Goal: Task Accomplishment & Management: Manage account settings

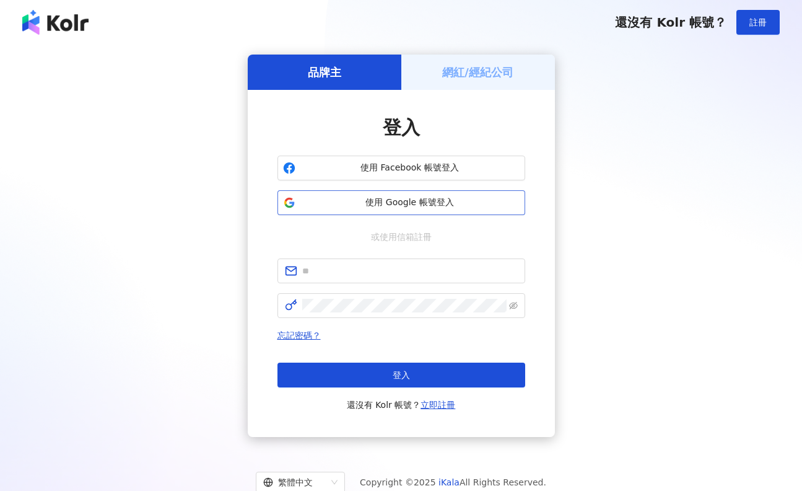
click at [408, 197] on span "使用 Google 帳號登入" at bounding box center [409, 202] width 219 height 12
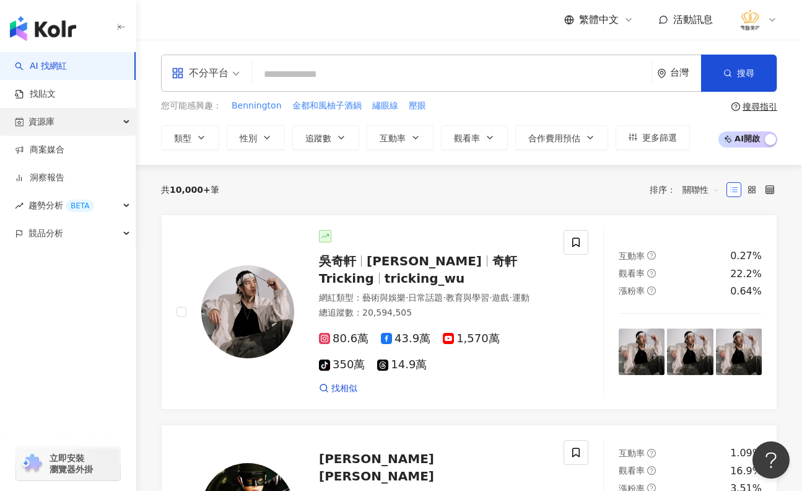
click at [127, 125] on div "資源庫" at bounding box center [68, 122] width 136 height 28
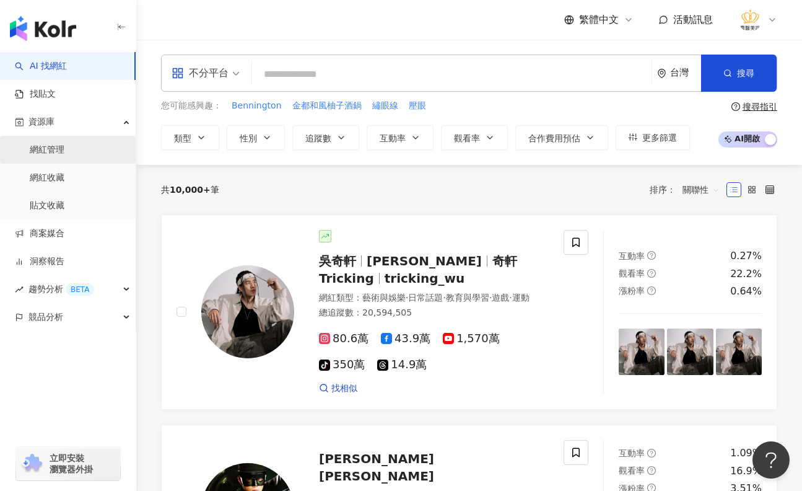
click at [59, 156] on link "網紅管理" at bounding box center [47, 150] width 35 height 12
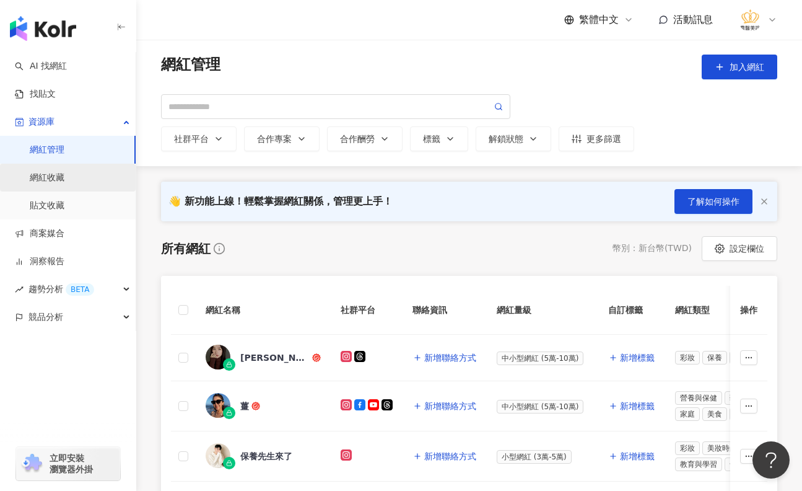
click at [57, 178] on link "網紅收藏" at bounding box center [47, 178] width 35 height 12
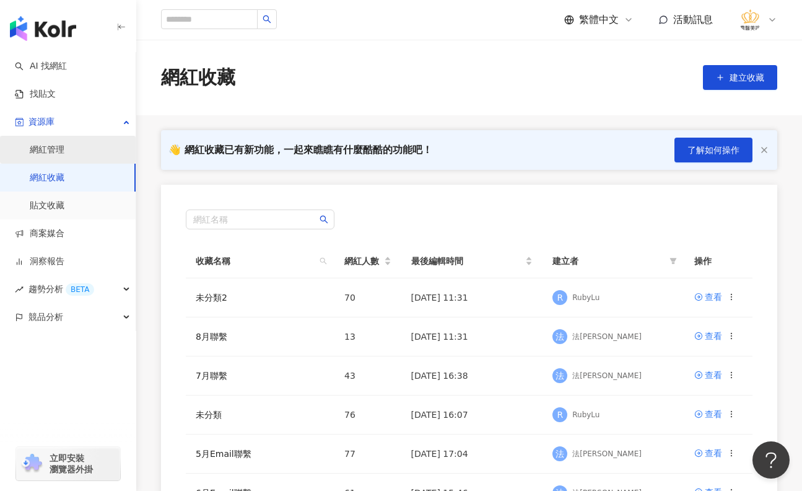
click at [61, 151] on link "網紅管理" at bounding box center [47, 150] width 35 height 12
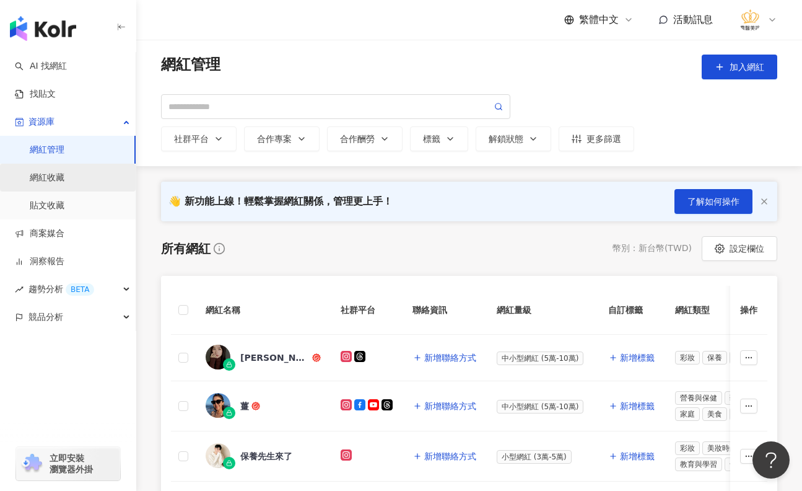
click at [52, 179] on link "網紅收藏" at bounding box center [47, 178] width 35 height 12
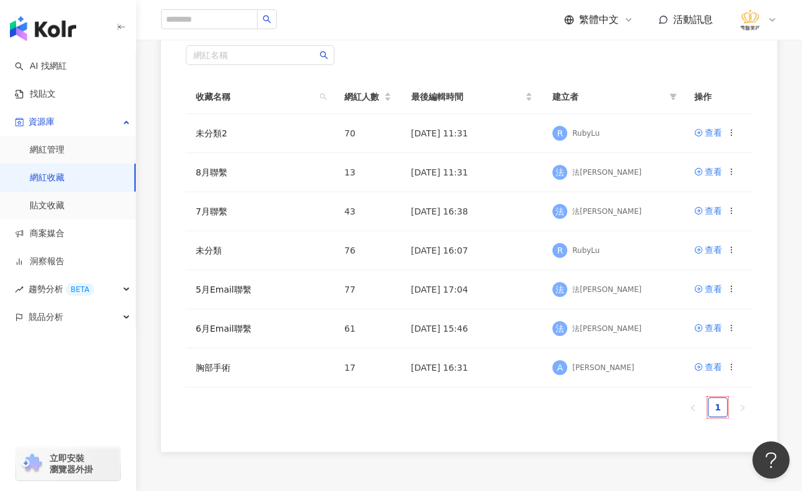
scroll to position [186, 0]
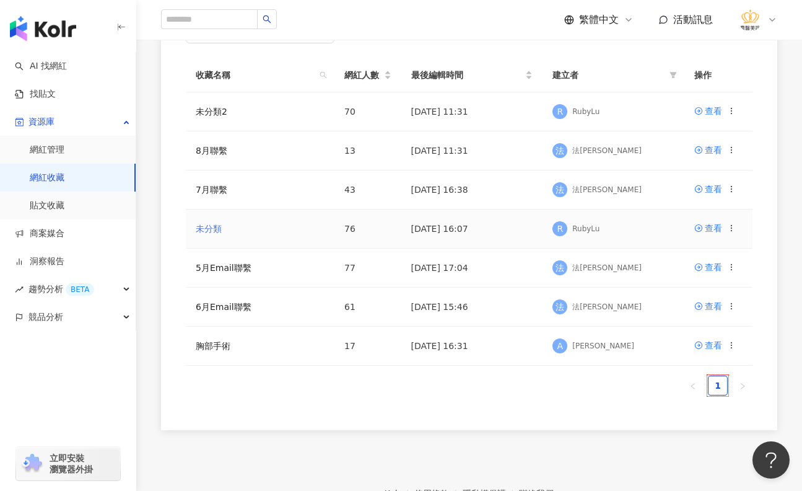
click at [209, 230] on link "未分類" at bounding box center [209, 229] width 26 height 10
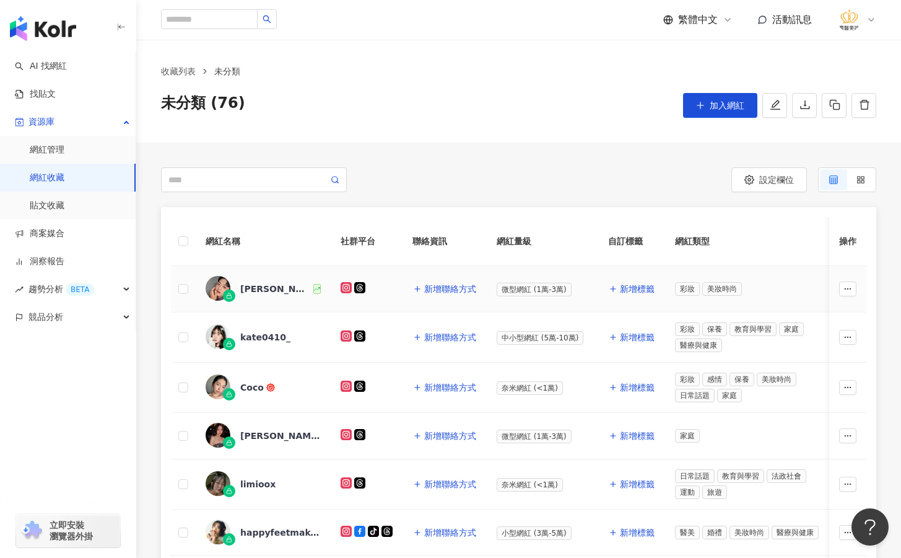
drag, startPoint x: 256, startPoint y: 290, endPoint x: 232, endPoint y: 283, distance: 24.5
click at [232, 283] on div "[PERSON_NAME]隊長" at bounding box center [263, 289] width 115 height 26
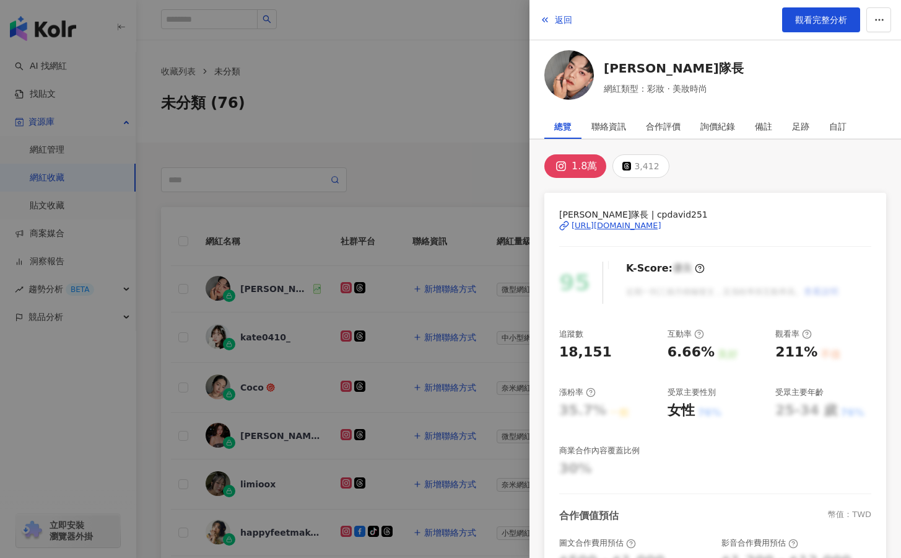
click at [646, 226] on div "[URL][DOMAIN_NAME]" at bounding box center [617, 225] width 90 height 11
click at [449, 144] on div at bounding box center [450, 279] width 901 height 558
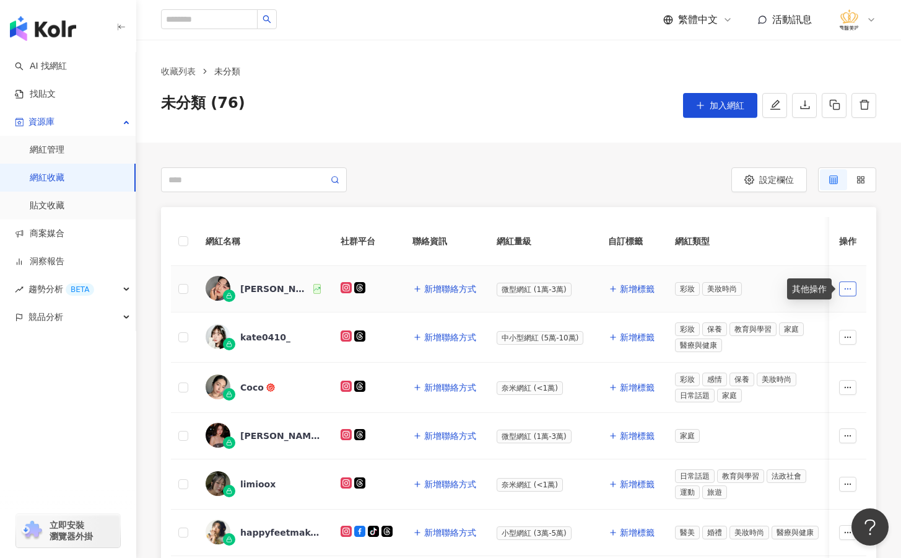
click at [802, 287] on icon "button" at bounding box center [848, 288] width 9 height 9
click at [802, 426] on span "移出網紅收藏" at bounding box center [821, 424] width 52 height 10
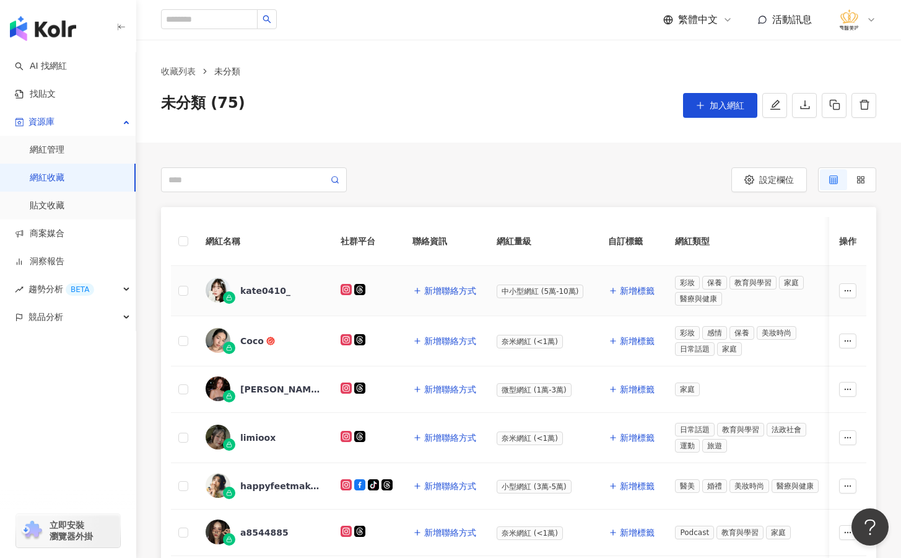
click at [250, 292] on div "kate0410_" at bounding box center [265, 290] width 50 height 12
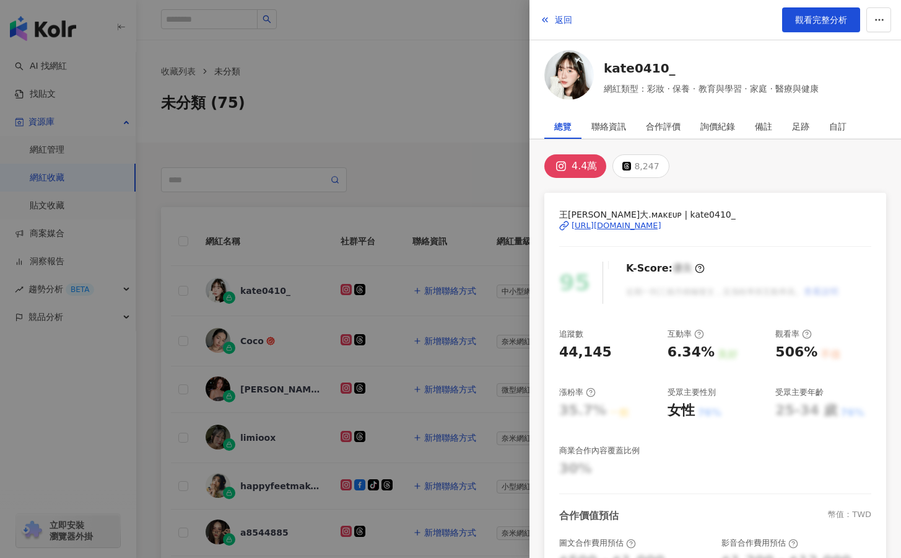
click at [623, 227] on div "[URL][DOMAIN_NAME]" at bounding box center [617, 225] width 90 height 11
click at [802, 17] on icon "button" at bounding box center [879, 19] width 11 height 11
click at [802, 48] on div "加入網紅收藏" at bounding box center [856, 50] width 52 height 14
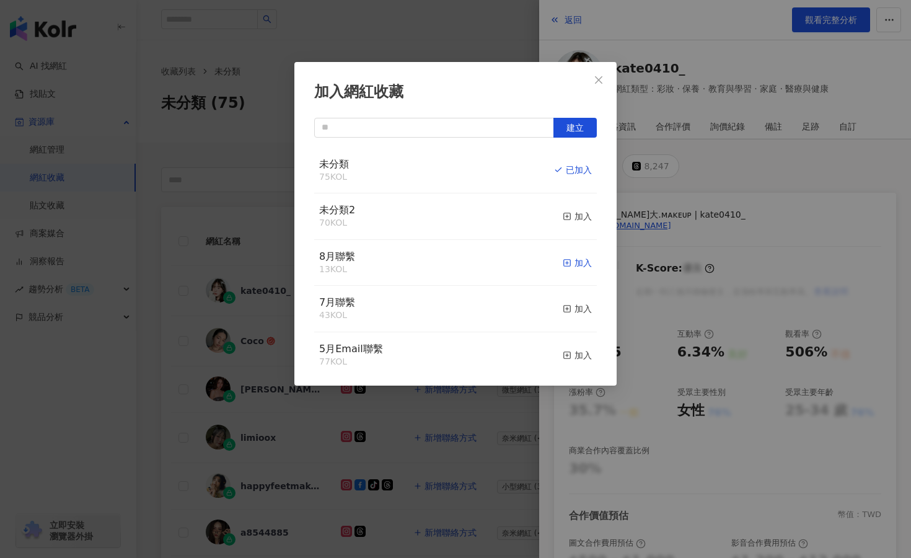
click at [573, 265] on div "加入" at bounding box center [577, 263] width 29 height 14
click at [571, 216] on div "取消收藏" at bounding box center [568, 216] width 46 height 14
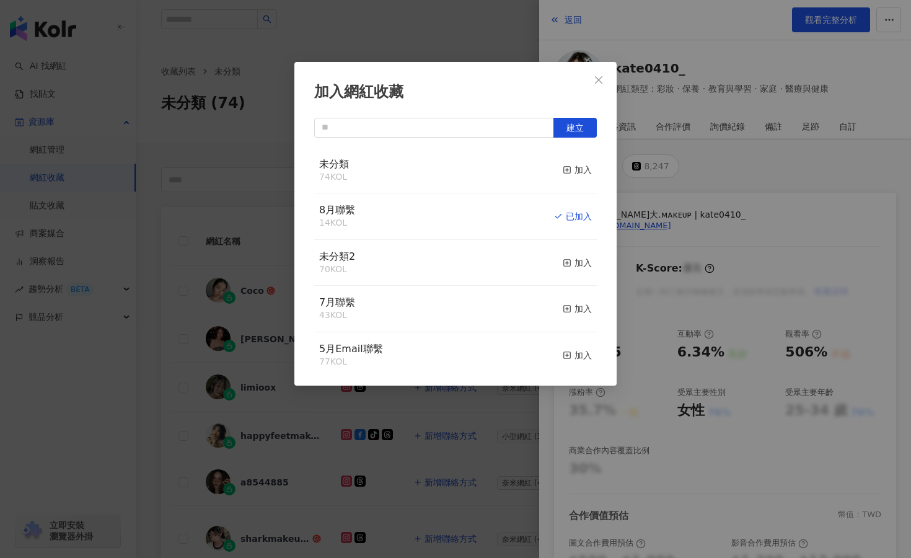
click at [466, 466] on div "加入網紅收藏 建立 未分類 74 KOL 加入 8月聯繫 14 KOL 已加入 未分類2 70 KOL 加入 7月聯繫 43 KOL 加入 5月Email聯繫…" at bounding box center [455, 279] width 911 height 558
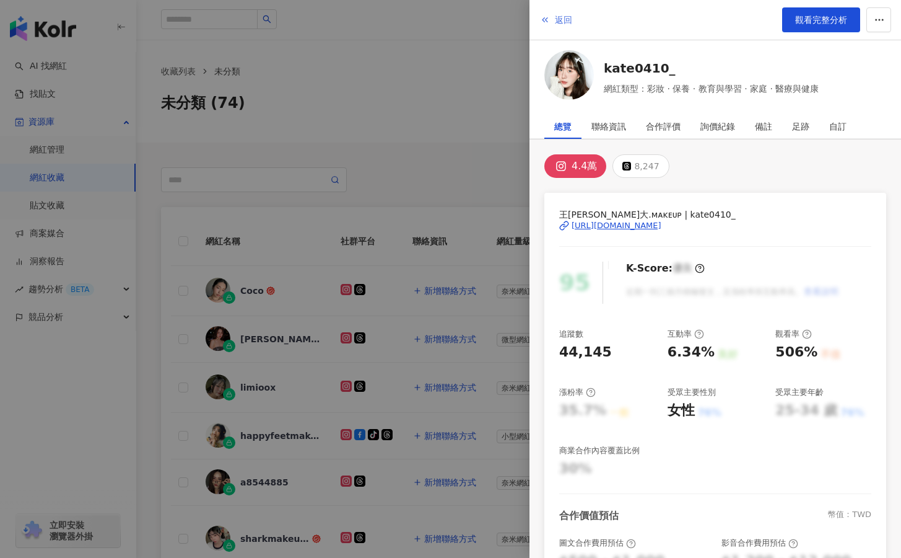
click at [558, 19] on span "返回" at bounding box center [563, 20] width 17 height 10
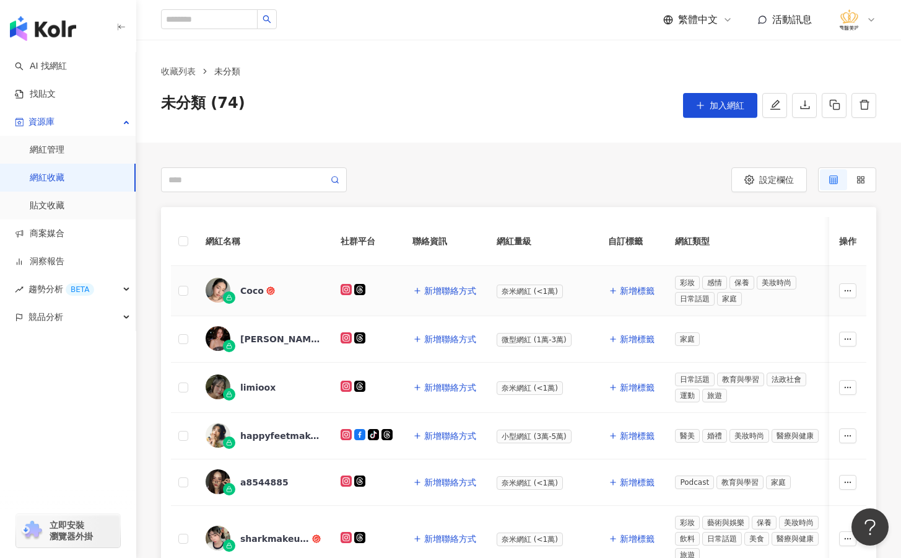
click at [252, 293] on div "Coco" at bounding box center [252, 290] width 24 height 12
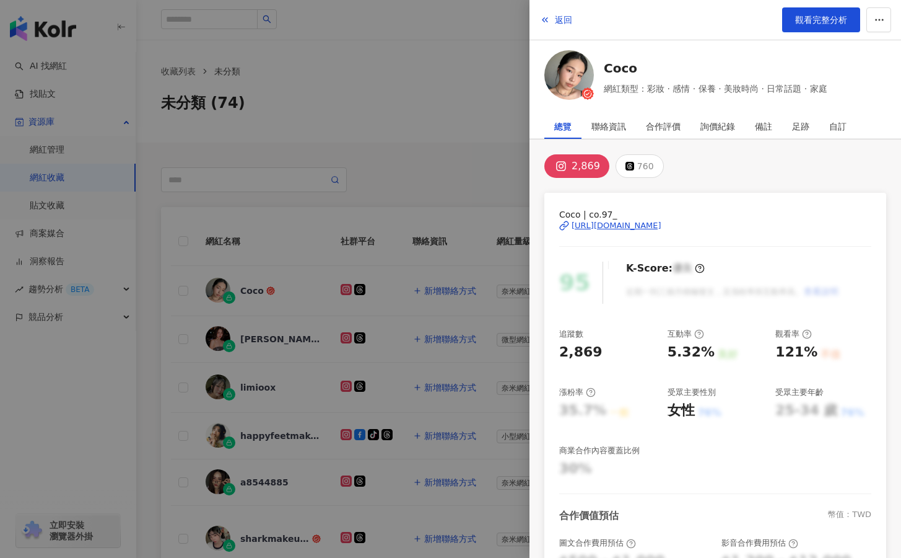
click at [627, 228] on div "[URL][DOMAIN_NAME]" at bounding box center [617, 225] width 90 height 11
click at [802, 21] on icon "button" at bounding box center [879, 19] width 11 height 11
click at [802, 48] on div "加入網紅收藏" at bounding box center [856, 50] width 52 height 14
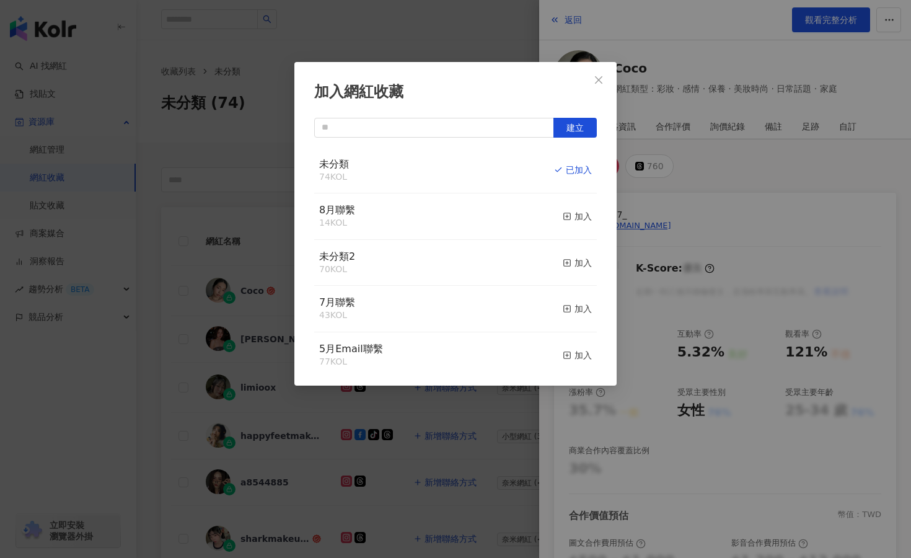
drag, startPoint x: 571, startPoint y: 216, endPoint x: 554, endPoint y: 219, distance: 16.3
click at [571, 216] on div "加入" at bounding box center [577, 216] width 29 height 14
click at [571, 219] on div "取消收藏" at bounding box center [568, 216] width 46 height 14
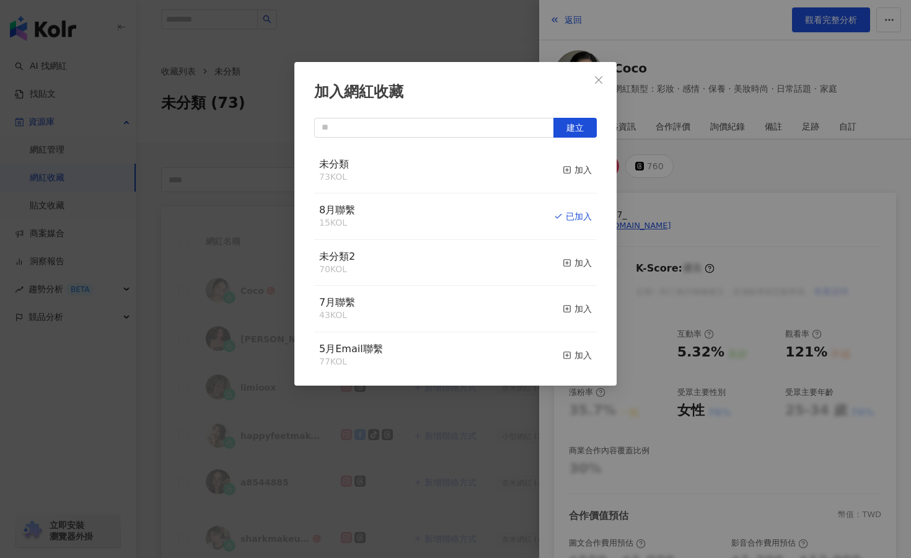
click at [164, 463] on div "加入網紅收藏 建立 未分類 73 KOL 加入 8月聯繫 15 KOL 已加入 未分類2 70 KOL 加入 7月聯繫 43 KOL 加入 5月Email聯繫…" at bounding box center [455, 279] width 911 height 558
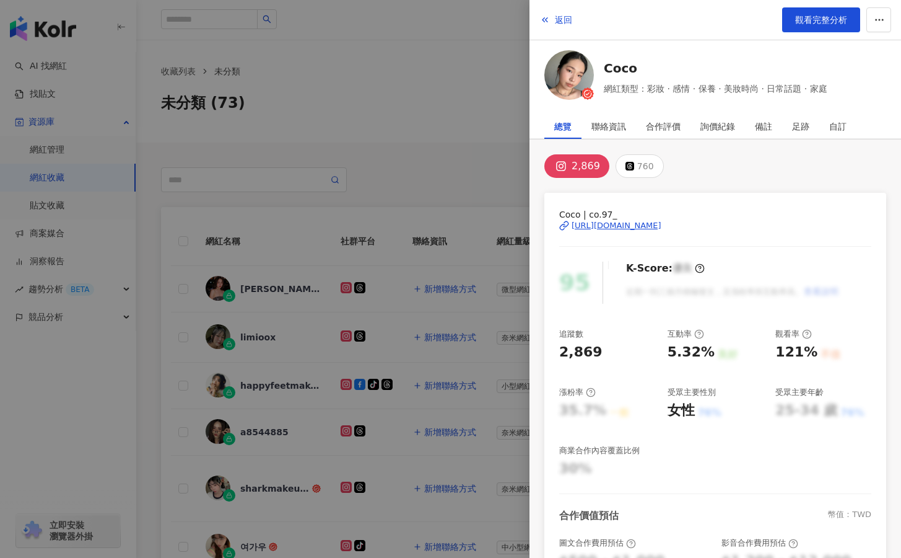
click at [273, 309] on div at bounding box center [450, 279] width 901 height 558
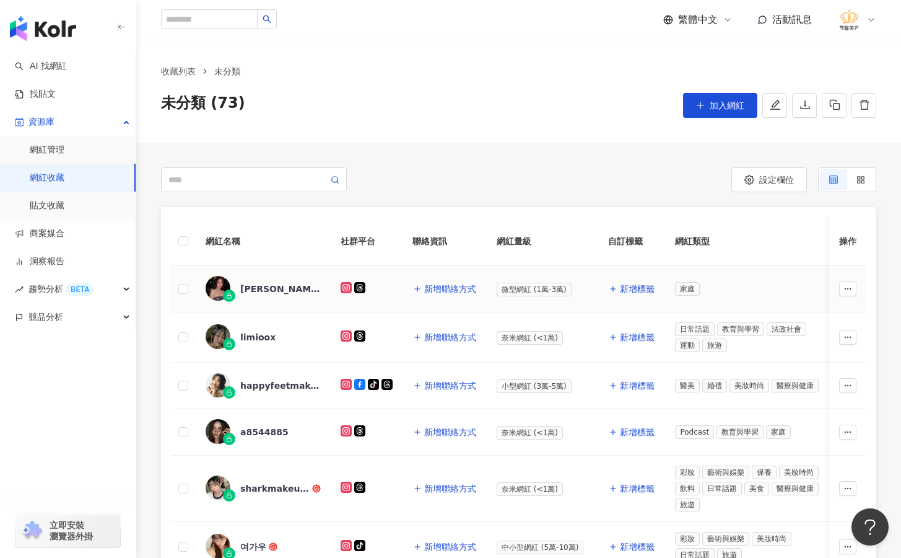
click at [254, 292] on div "[PERSON_NAME]" at bounding box center [280, 289] width 81 height 12
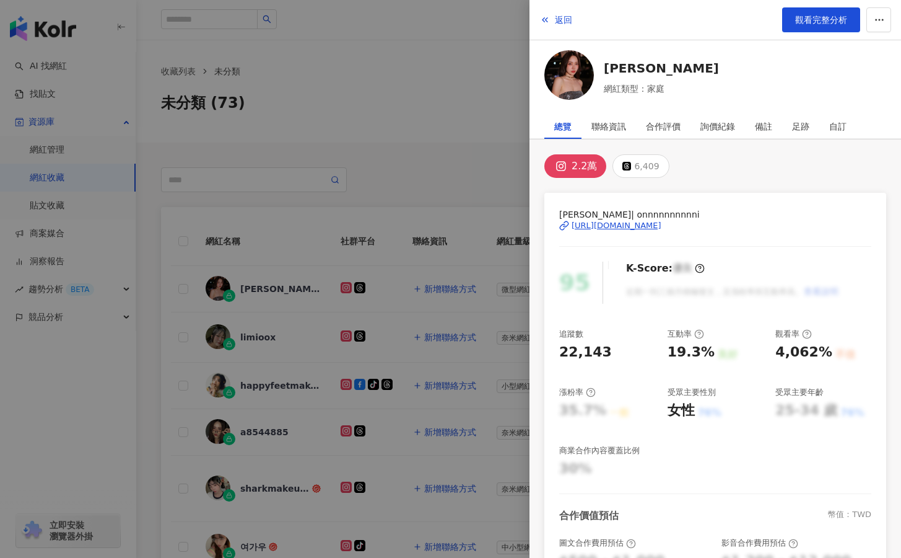
click at [655, 222] on div "[URL][DOMAIN_NAME]" at bounding box center [617, 225] width 90 height 11
click at [802, 22] on icon "button" at bounding box center [879, 19] width 11 height 11
click at [802, 53] on div "加入網紅收藏" at bounding box center [856, 50] width 52 height 14
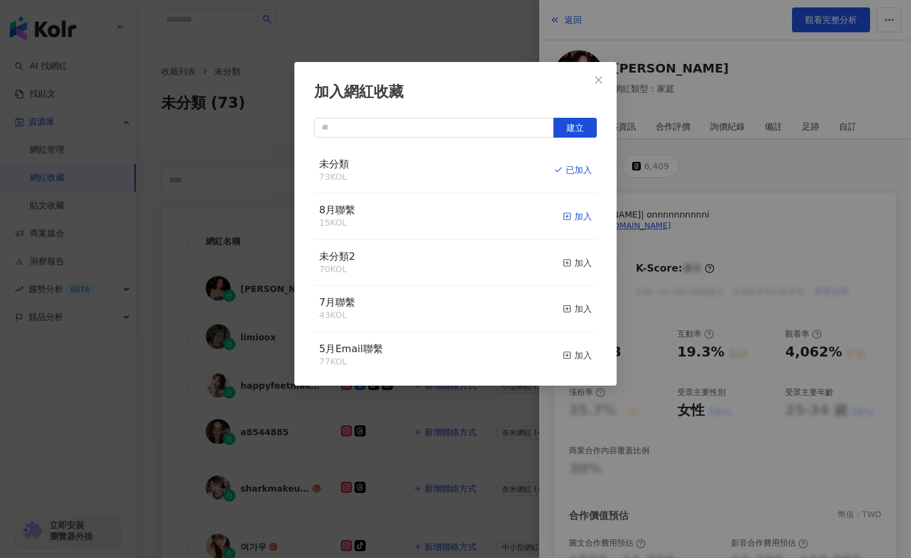
click at [567, 219] on div "加入" at bounding box center [577, 216] width 29 height 14
click at [565, 217] on div "取消收藏" at bounding box center [568, 216] width 46 height 14
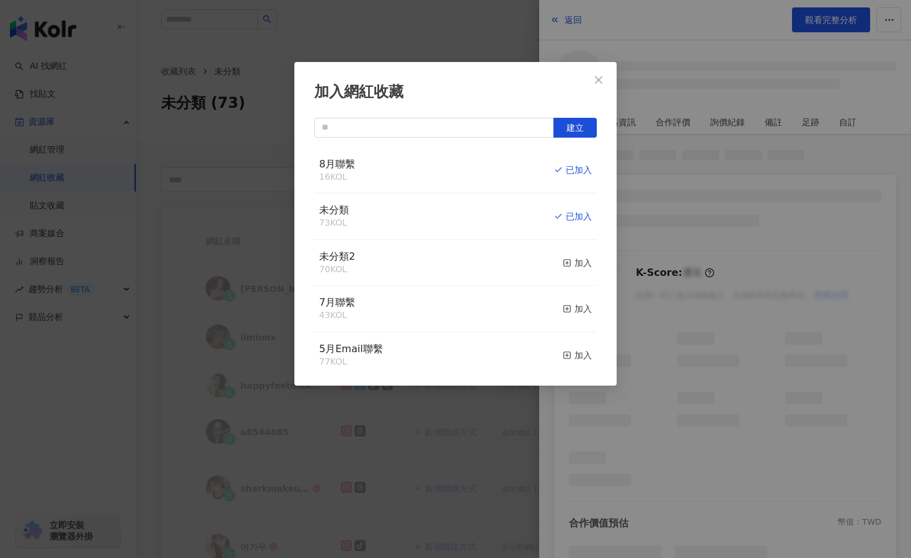
click at [172, 279] on div "加入網紅收藏 建立 8月聯繫 16 KOL 已加入 未分類 73 KOL 已加入 未分類2 70 KOL 加入 7月聯繫 43 KOL 加入 5月Email聯…" at bounding box center [455, 279] width 911 height 558
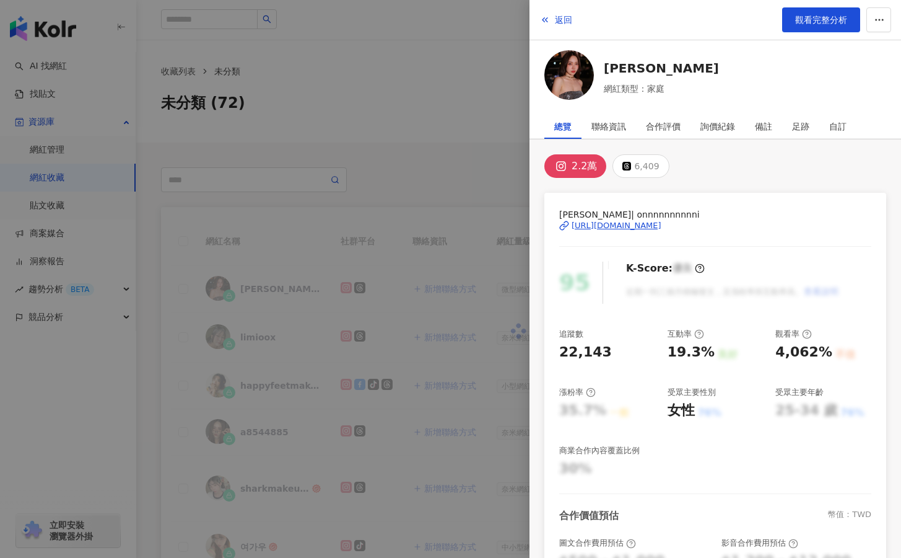
click at [161, 292] on div at bounding box center [450, 279] width 901 height 558
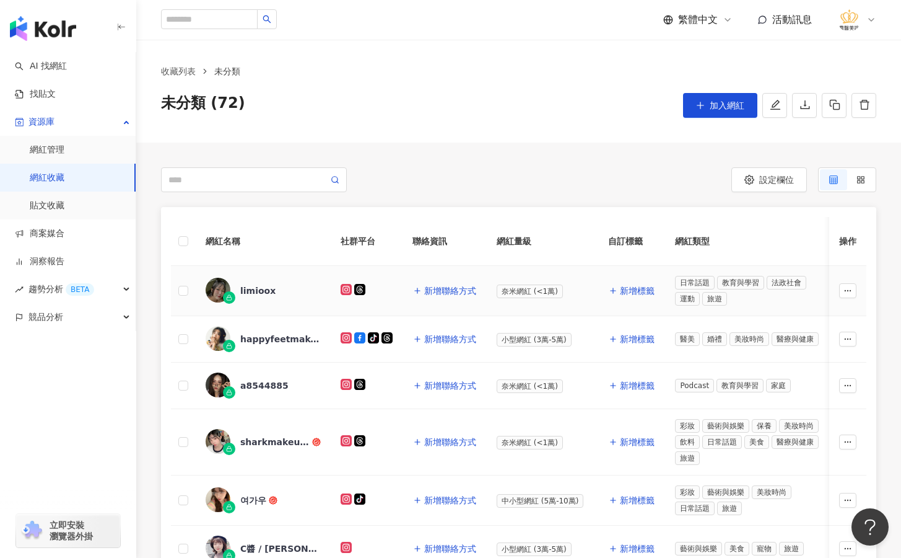
click at [261, 294] on div "limioox" at bounding box center [257, 290] width 35 height 12
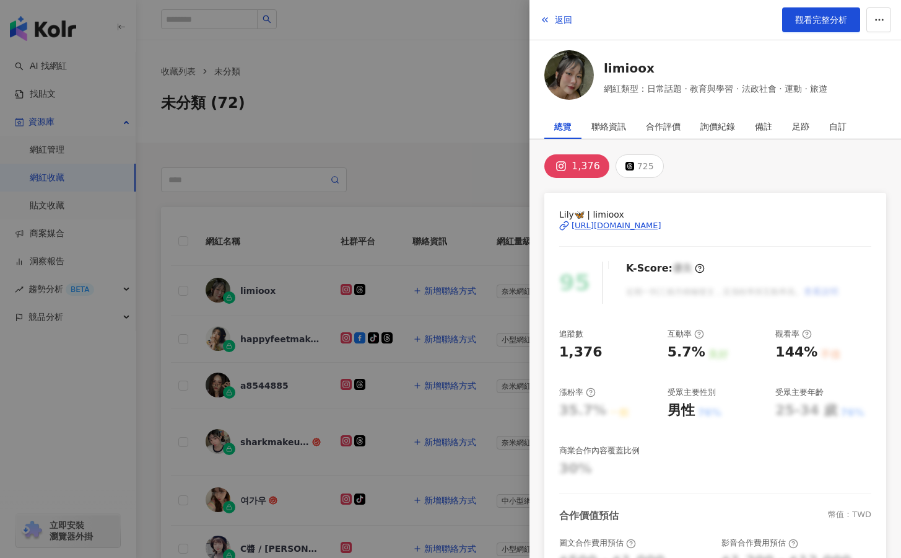
click at [662, 221] on div "[URL][DOMAIN_NAME]" at bounding box center [617, 225] width 90 height 11
click at [802, 18] on icon "button" at bounding box center [879, 19] width 11 height 11
click at [802, 50] on div "加入網紅收藏" at bounding box center [856, 50] width 52 height 14
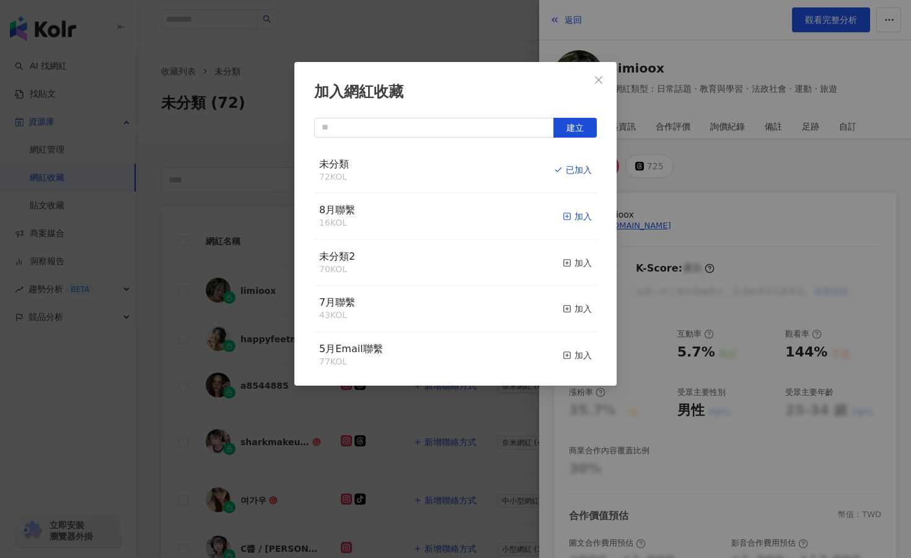
click at [567, 211] on div "加入" at bounding box center [577, 216] width 29 height 14
click at [563, 216] on div "取消收藏" at bounding box center [568, 216] width 46 height 14
click at [403, 40] on div "加入網紅收藏 建立 未分類 71 KOL 加入 8月聯繫 17 KOL 已加入 未分類2 70 KOL 加入 7月聯繫 43 KOL 加入 5月Email聯繫…" at bounding box center [455, 279] width 911 height 558
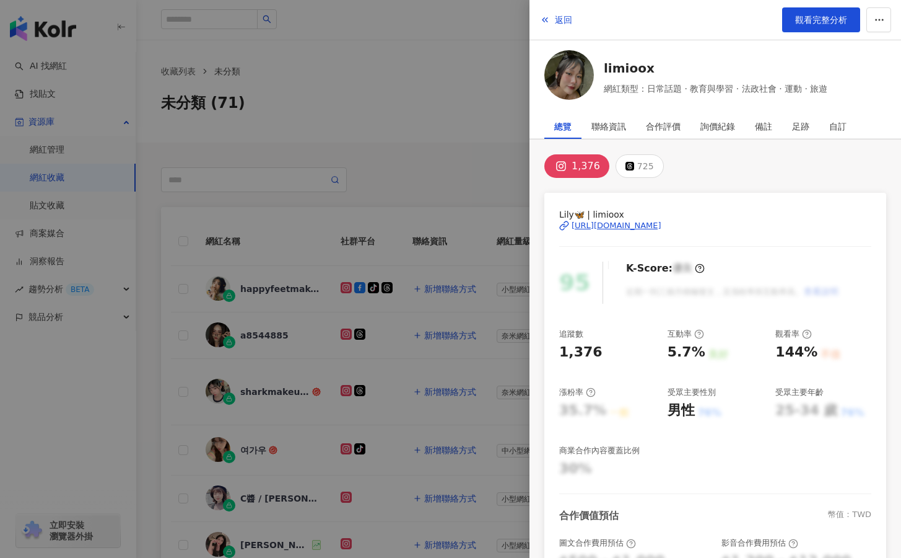
click at [439, 120] on div at bounding box center [450, 279] width 901 height 558
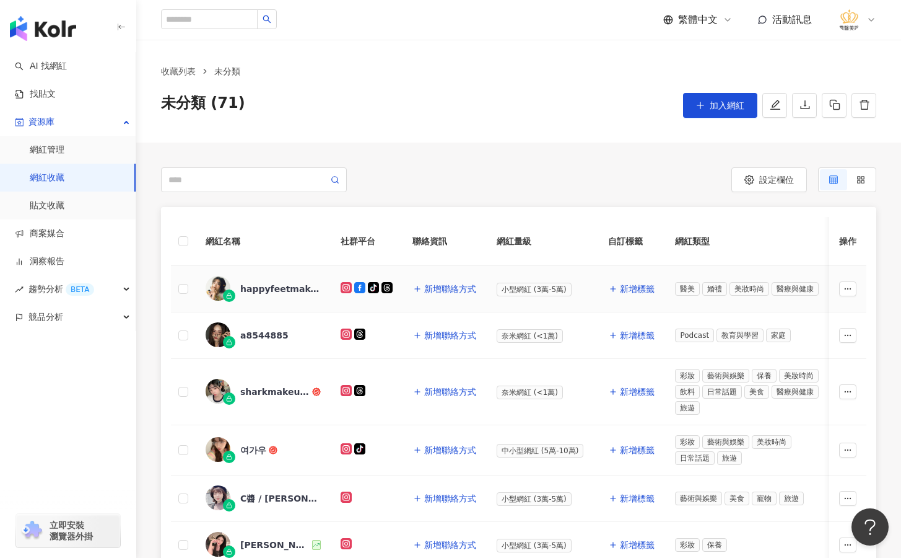
click at [259, 296] on div "happyfeetmakeup" at bounding box center [263, 289] width 115 height 26
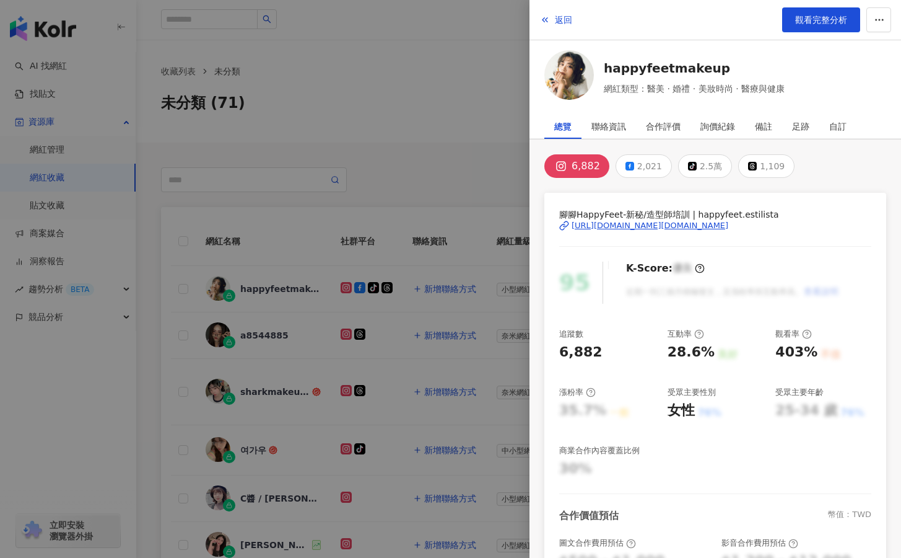
click at [585, 226] on div "[URL][DOMAIN_NAME][DOMAIN_NAME]" at bounding box center [650, 225] width 157 height 11
click at [802, 17] on icon "button" at bounding box center [879, 19] width 11 height 11
click at [802, 53] on div "加入網紅收藏" at bounding box center [856, 50] width 52 height 14
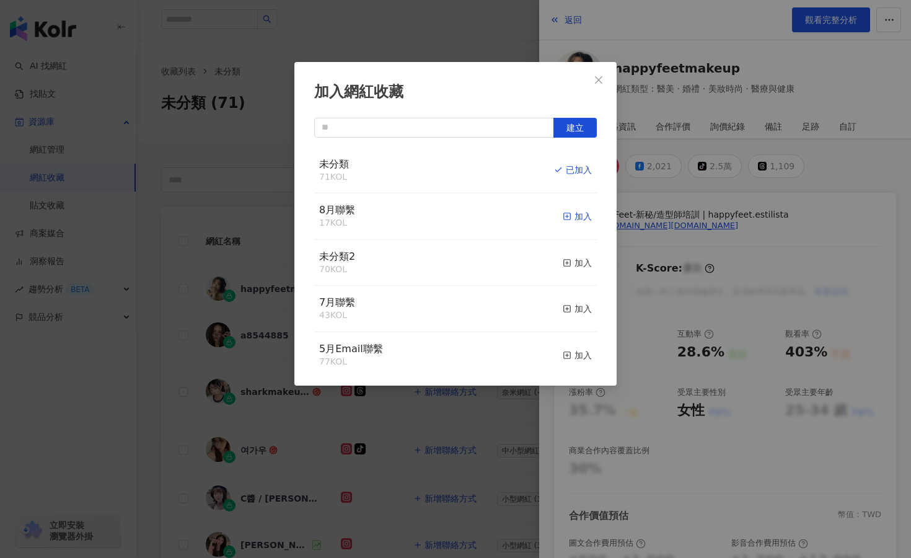
click at [567, 214] on div "加入" at bounding box center [577, 216] width 29 height 14
click at [569, 214] on div "取消收藏" at bounding box center [568, 216] width 46 height 14
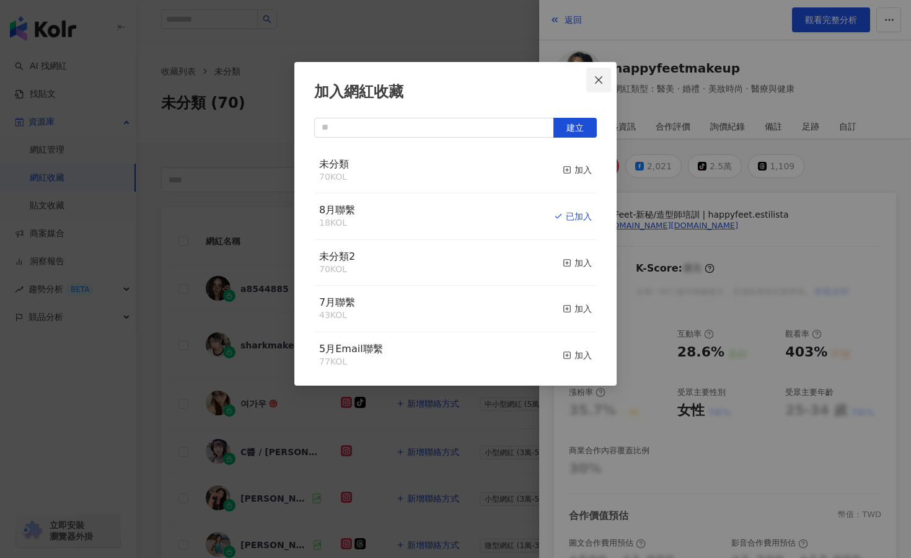
click at [598, 77] on icon "close" at bounding box center [599, 80] width 10 height 10
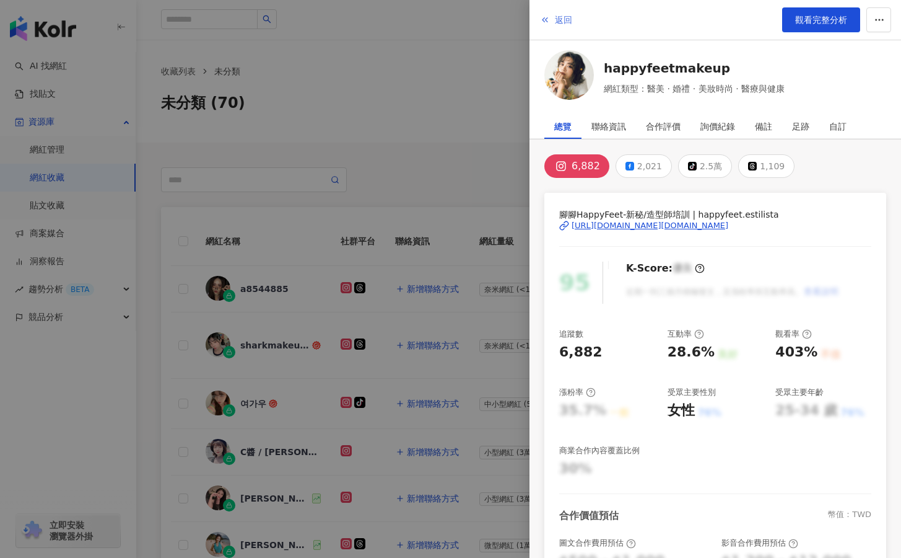
click at [553, 14] on button "返回" at bounding box center [556, 19] width 33 height 25
